Goal: Task Accomplishment & Management: Complete application form

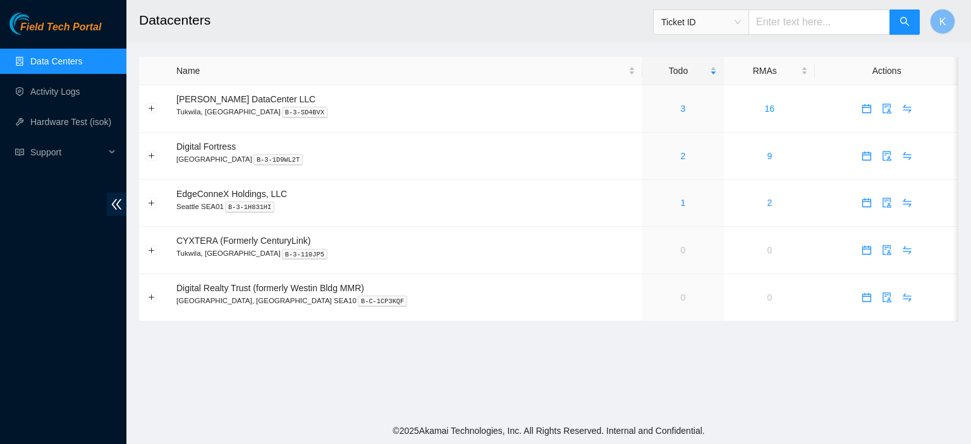
click at [78, 64] on link "Data Centers" at bounding box center [56, 61] width 52 height 10
click at [681, 157] on link "2" at bounding box center [683, 156] width 5 height 10
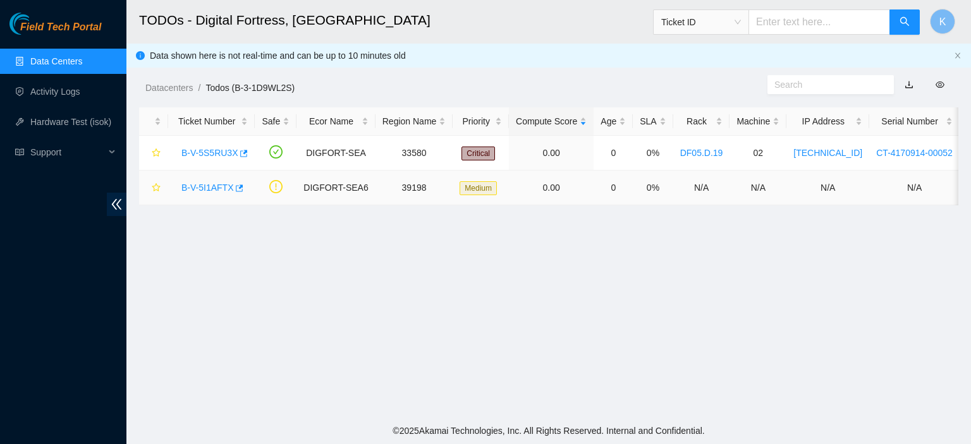
click at [202, 185] on link "B-V-5I1AFTX" at bounding box center [207, 188] width 52 height 10
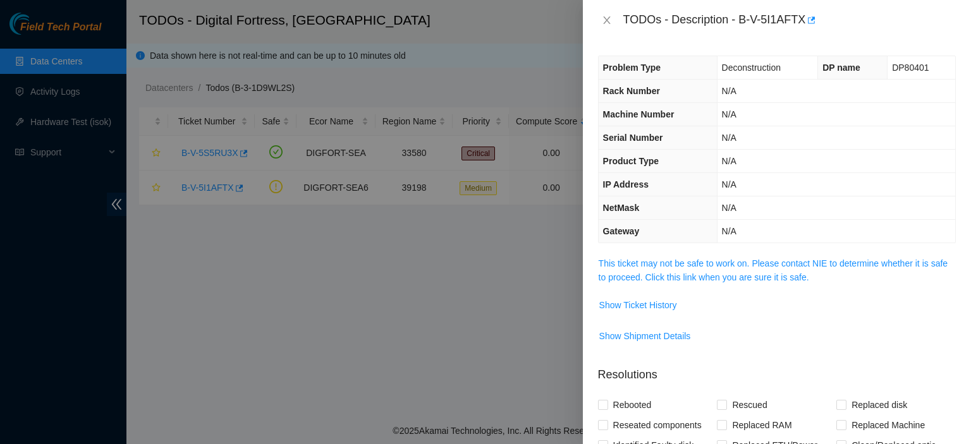
click at [629, 268] on span "This ticket may not be safe to work on. Please contact NIE to determine whether…" at bounding box center [776, 271] width 356 height 28
click at [645, 279] on link "This ticket may not be safe to work on. Please contact NIE to determine whether…" at bounding box center [772, 270] width 349 height 24
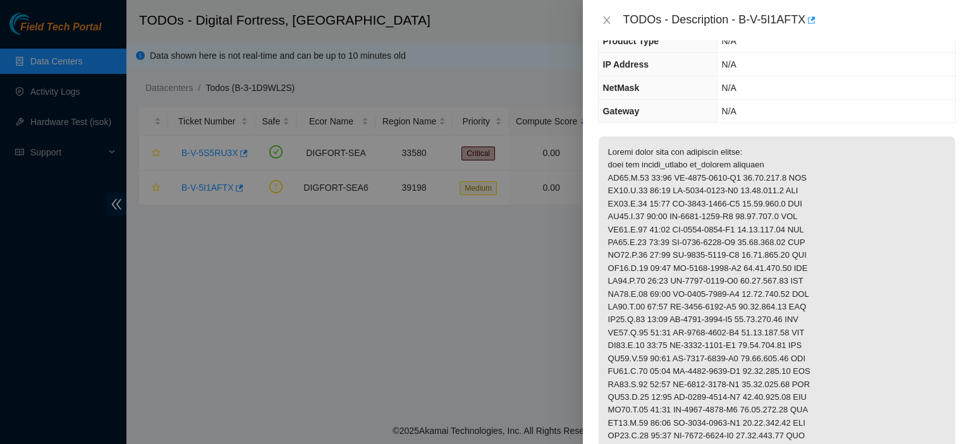
scroll to position [80, 0]
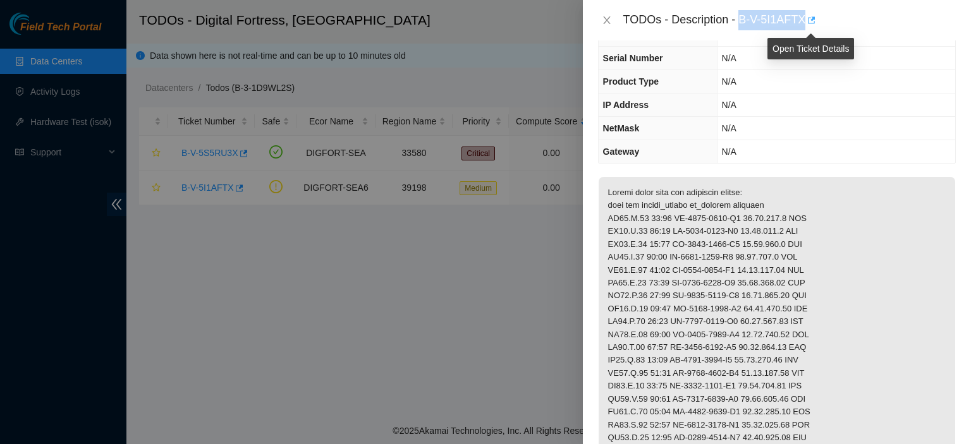
drag, startPoint x: 741, startPoint y: 19, endPoint x: 808, endPoint y: 21, distance: 67.0
click at [808, 21] on div "TODOs - Description - B-V-5I1AFTX" at bounding box center [789, 20] width 332 height 20
copy div "B-V-5I1AFTX"
drag, startPoint x: 933, startPoint y: 181, endPoint x: 923, endPoint y: 183, distance: 10.3
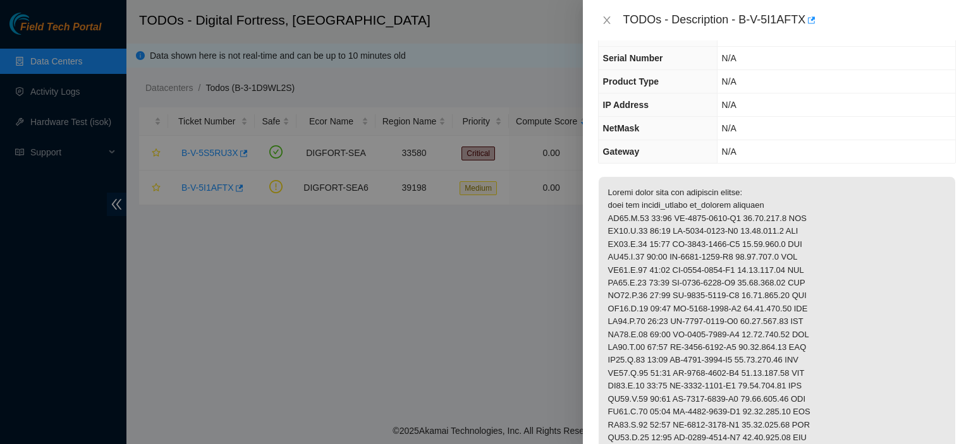
click at [951, 216] on div "Problem Type Deconstruction DP name DP80401 Rack Number N/A Machine Number N/A …" at bounding box center [777, 242] width 388 height 404
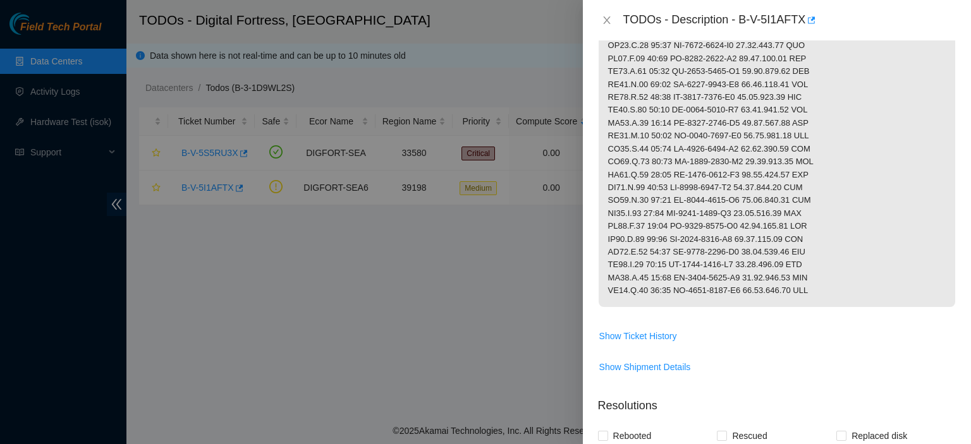
scroll to position [521, 0]
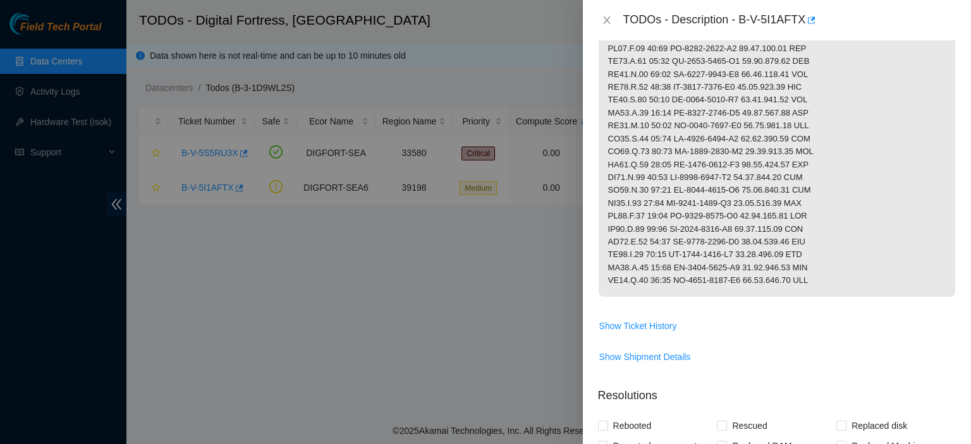
click at [944, 138] on p at bounding box center [776, 16] width 356 height 561
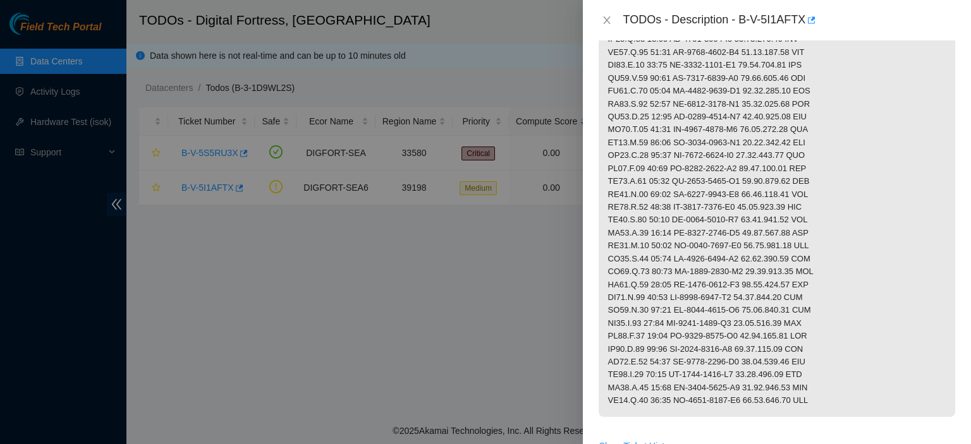
scroll to position [499, 0]
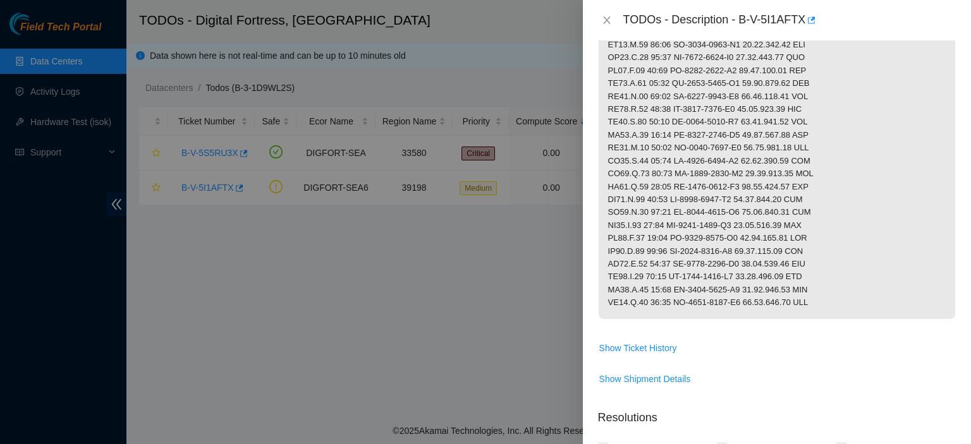
drag, startPoint x: 607, startPoint y: 205, endPoint x: 817, endPoint y: 324, distance: 240.3
click at [817, 319] on p at bounding box center [776, 38] width 356 height 561
copy p "Please power down the following assets: rack pos serial_number ip_address pinga…"
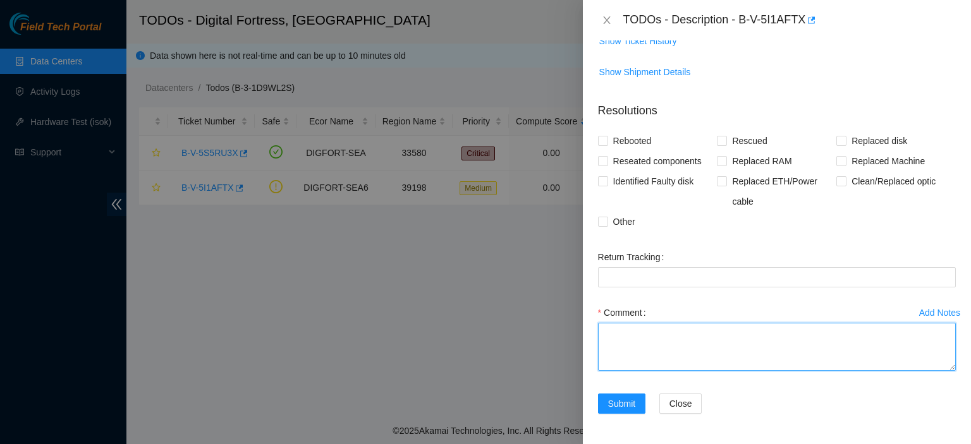
click at [731, 337] on textarea "Comment" at bounding box center [777, 347] width 358 height 48
paste textarea "Please power down the following assets: rack pos serial_number ip_address pinga…"
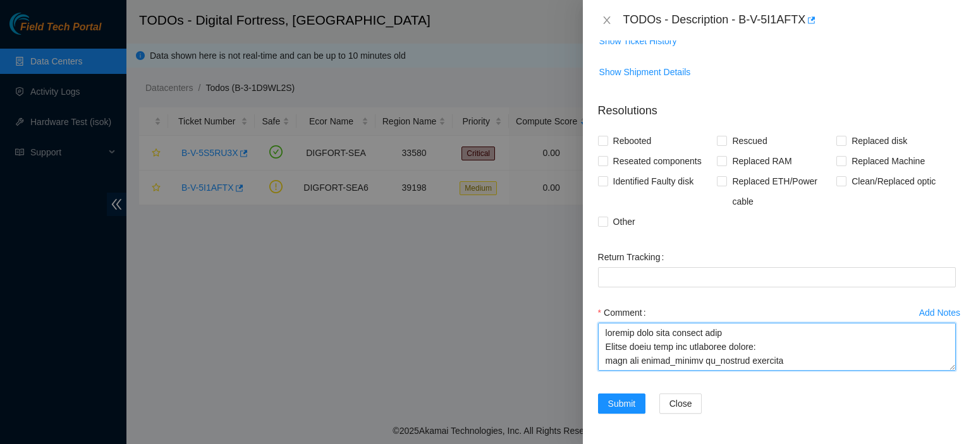
scroll to position [552, 0]
type textarea "assests have been powered down Please power down the following assets: rack pos…"
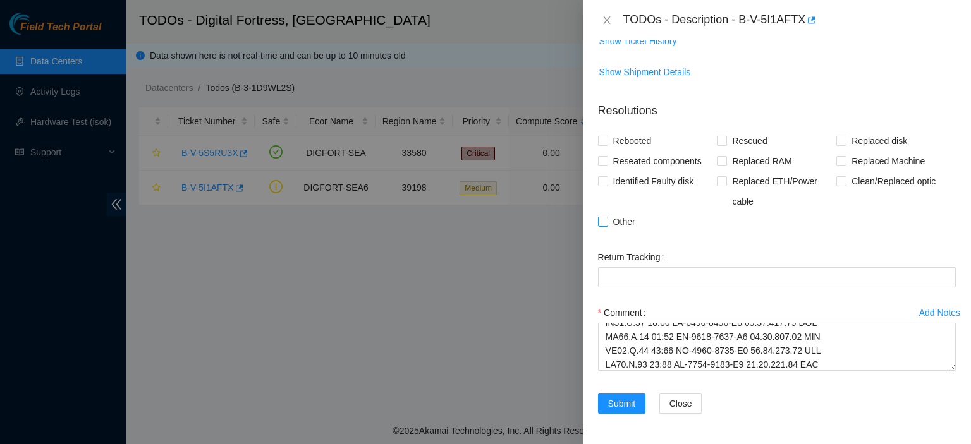
click at [598, 222] on input "Other" at bounding box center [602, 221] width 9 height 9
checkbox input "true"
click at [617, 406] on span "Submit" at bounding box center [622, 404] width 28 height 14
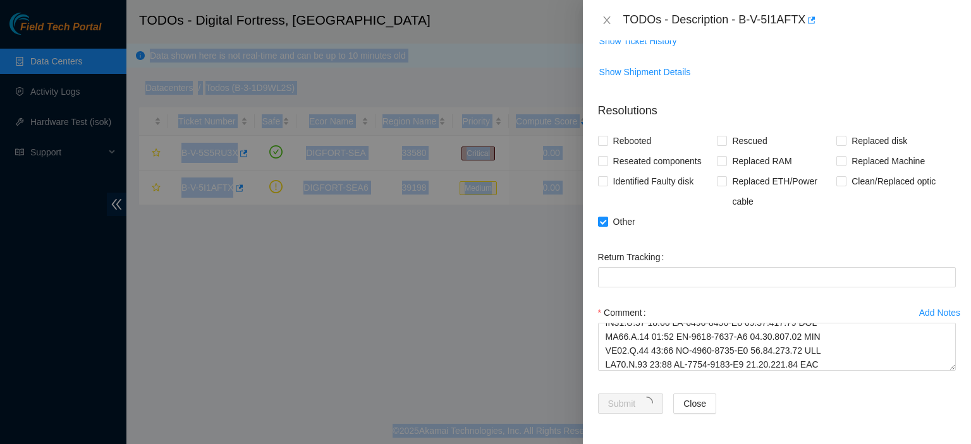
drag, startPoint x: 316, startPoint y: 98, endPoint x: 133, endPoint y: -64, distance: 244.9
click at [133, 0] on html "Field Tech Portal Data Centers Activity Logs Hardware Test (isok) Support TODOs…" at bounding box center [485, 222] width 971 height 444
